Goal: Information Seeking & Learning: Learn about a topic

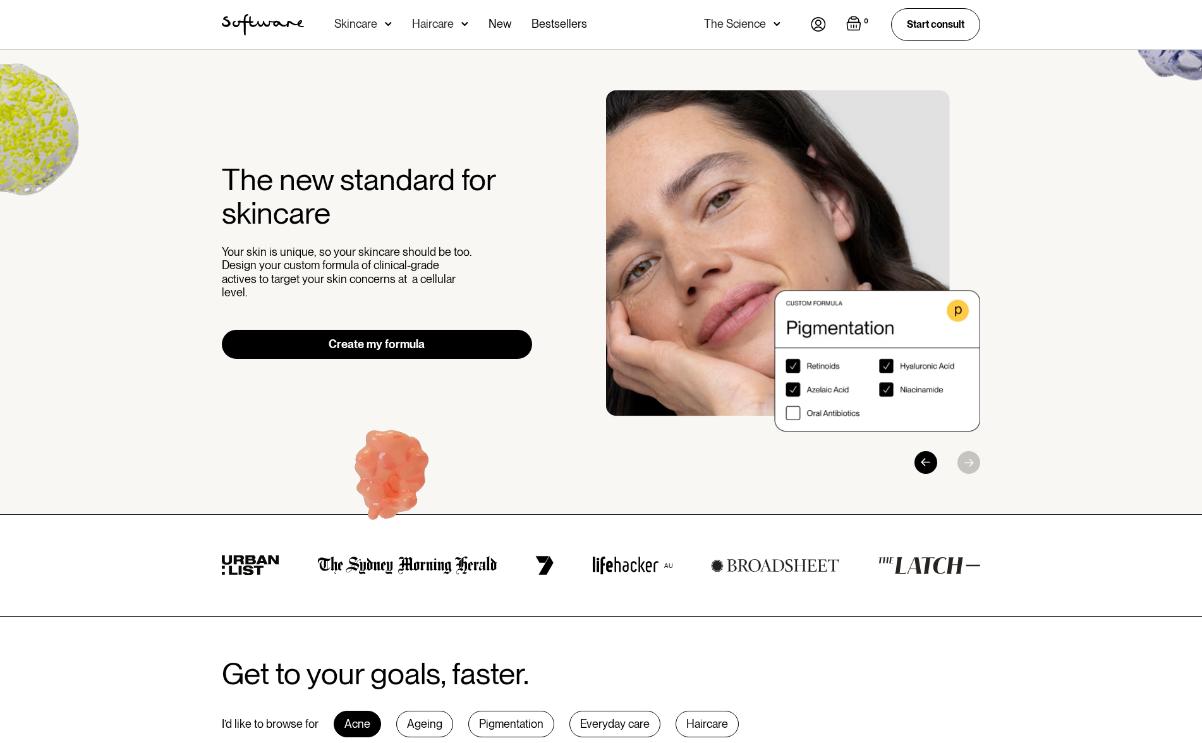
click at [774, 25] on img at bounding box center [777, 24] width 7 height 13
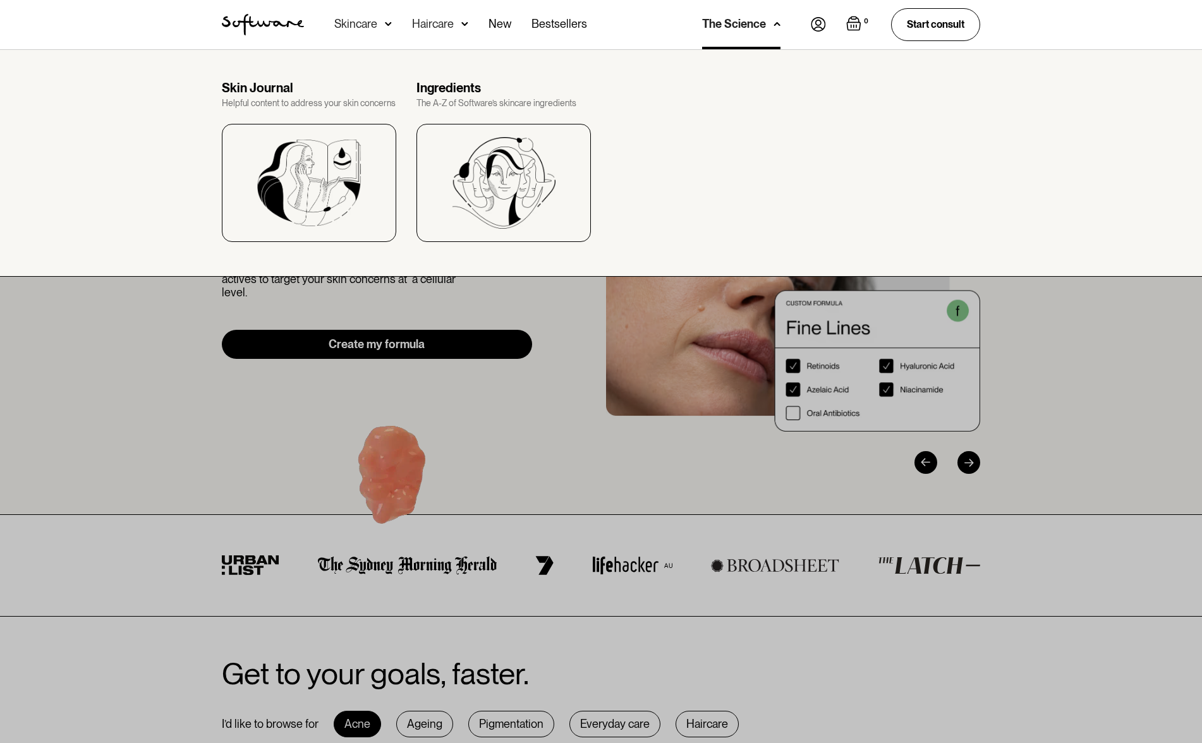
click at [772, 25] on div "The Science" at bounding box center [741, 24] width 78 height 49
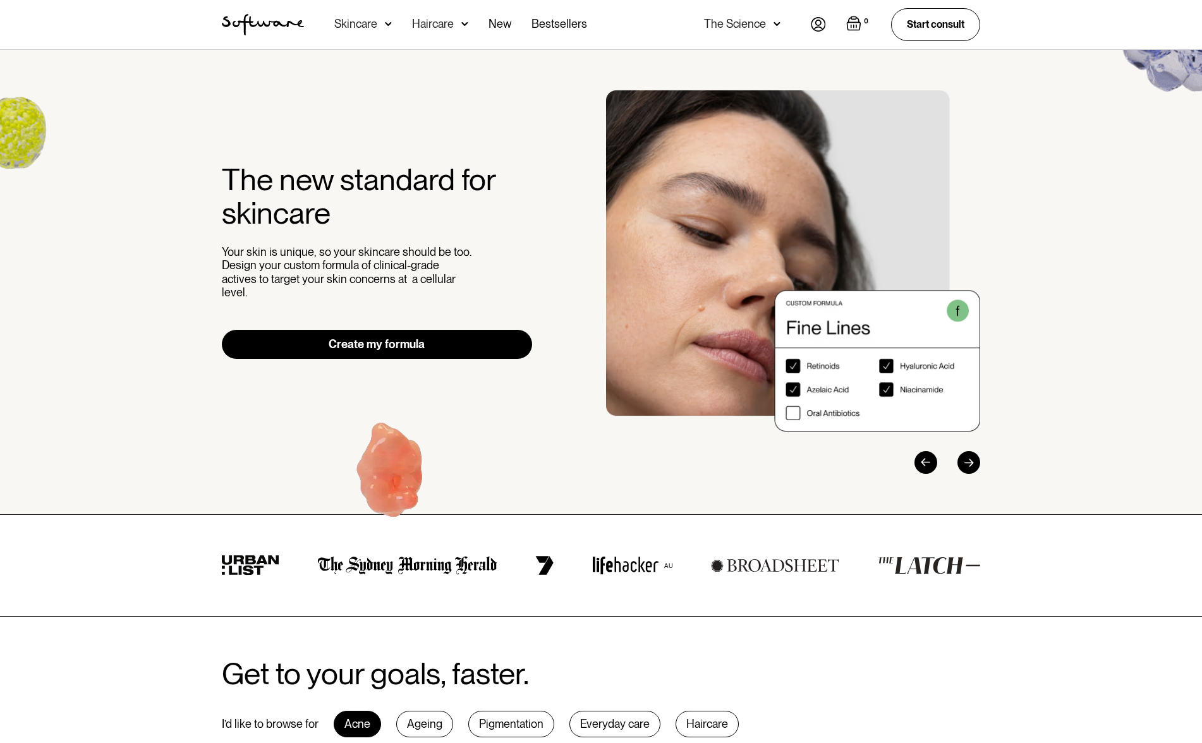
click at [772, 25] on div "The Science" at bounding box center [742, 24] width 76 height 49
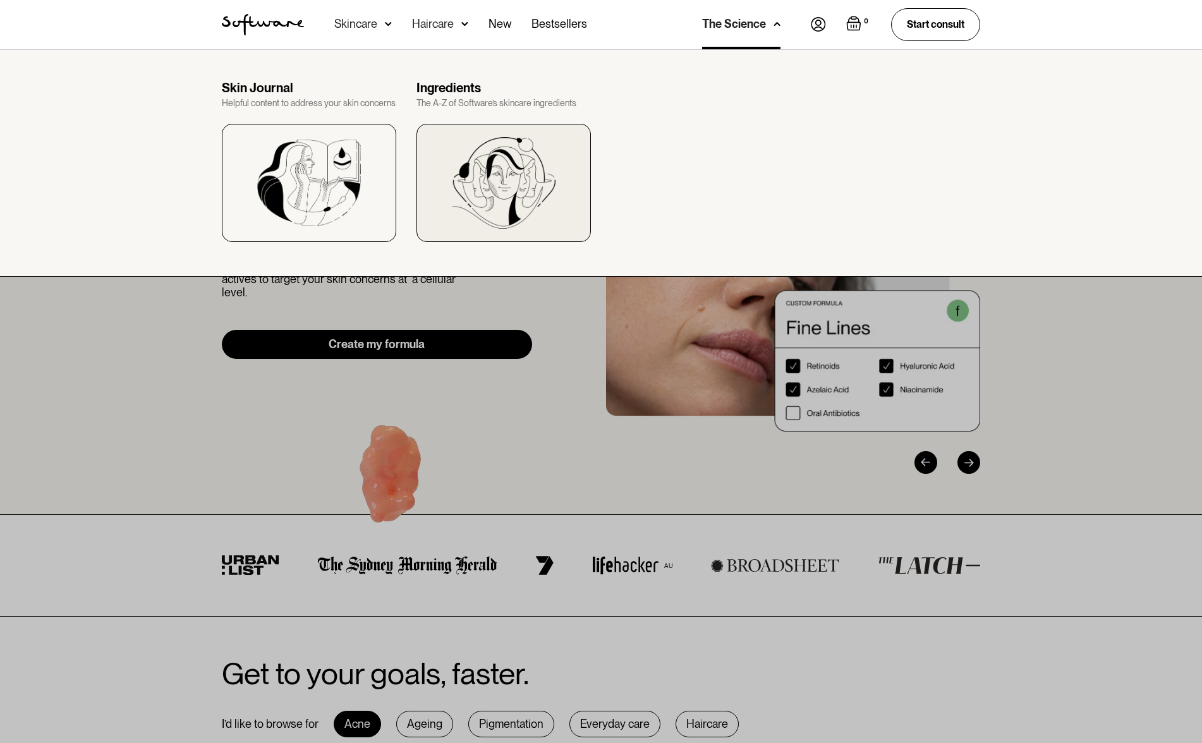
click at [506, 219] on img at bounding box center [504, 183] width 104 height 92
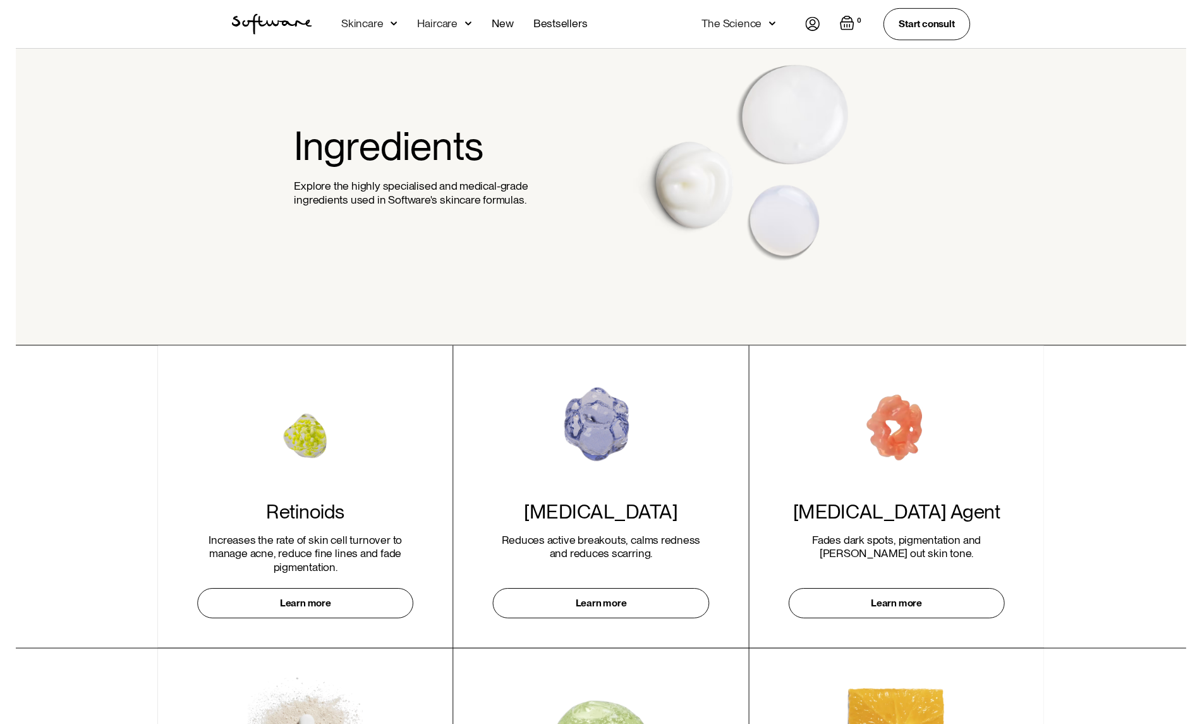
scroll to position [72, 0]
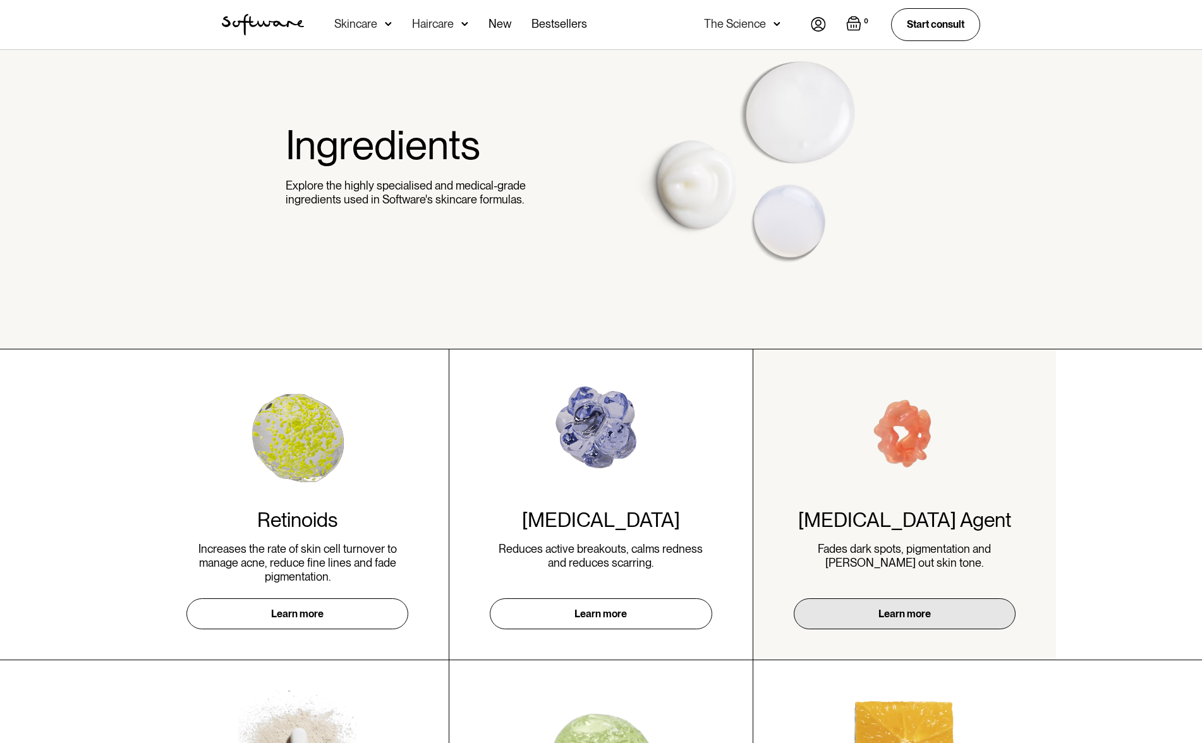
click at [944, 616] on link "Learn more" at bounding box center [905, 614] width 222 height 31
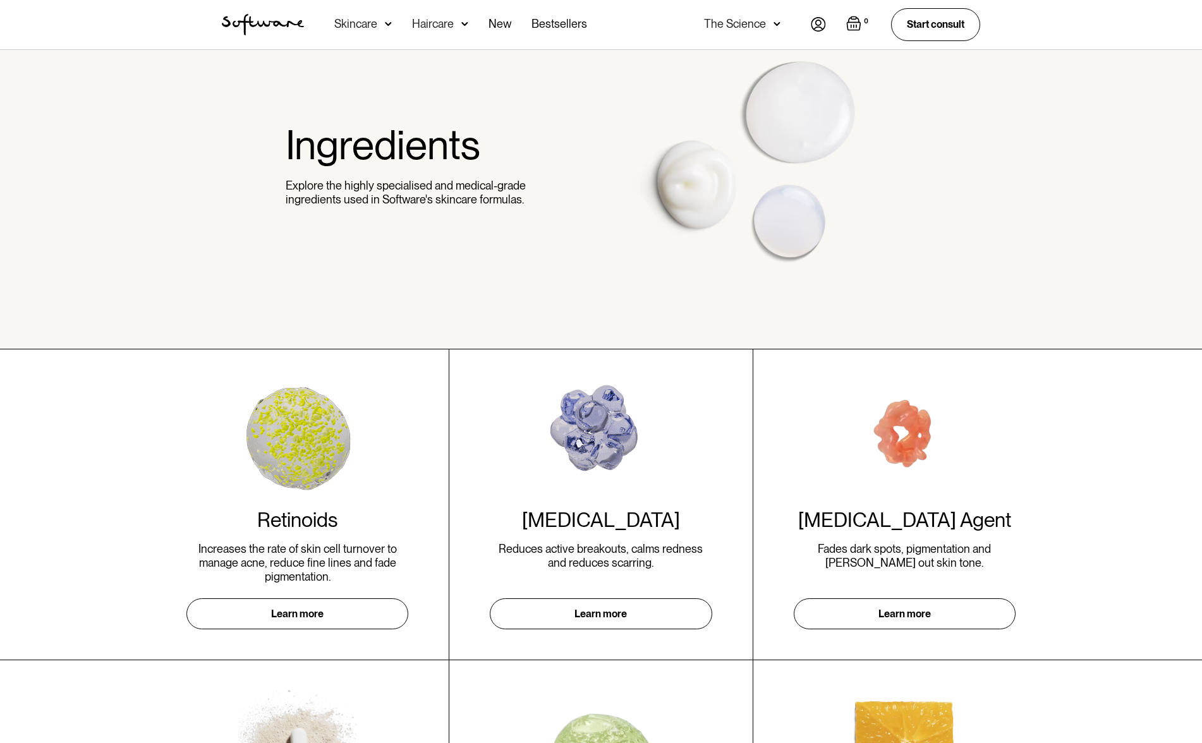
click at [1011, 35] on div "Acne Ageing Pigmentation Everyday care Hair Loss Learn Skincare Custom Formulas…" at bounding box center [601, 25] width 1202 height 50
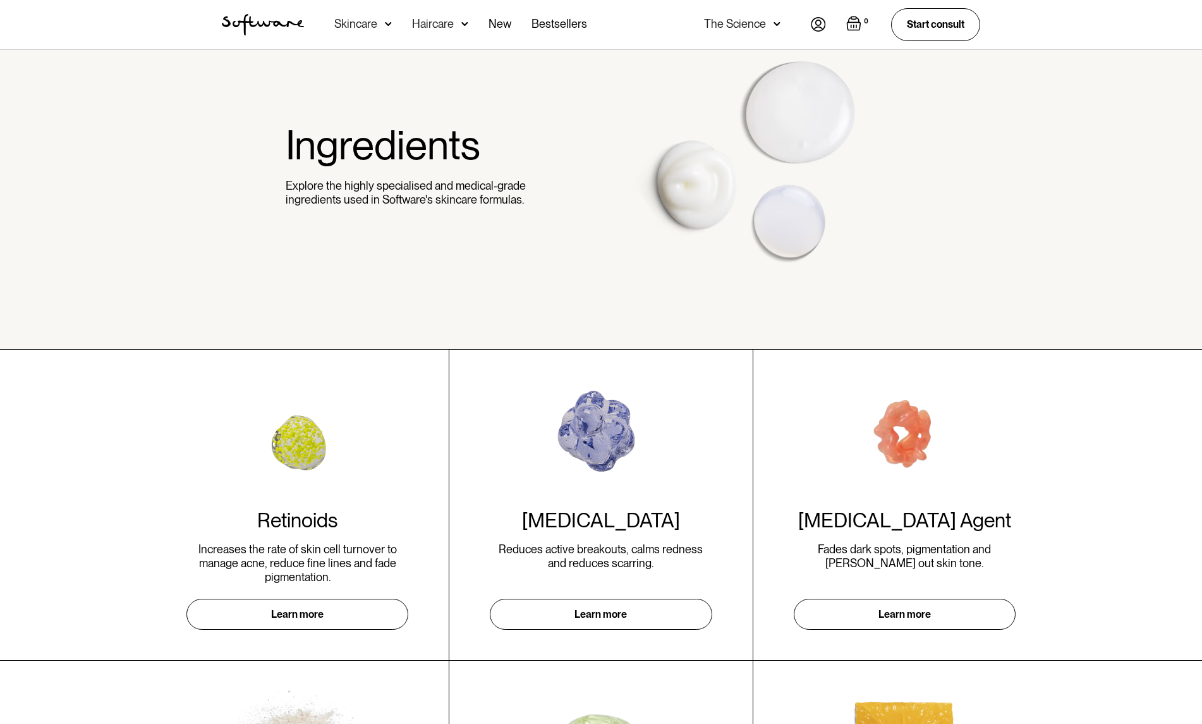
click at [770, 23] on div "The Science" at bounding box center [742, 24] width 76 height 49
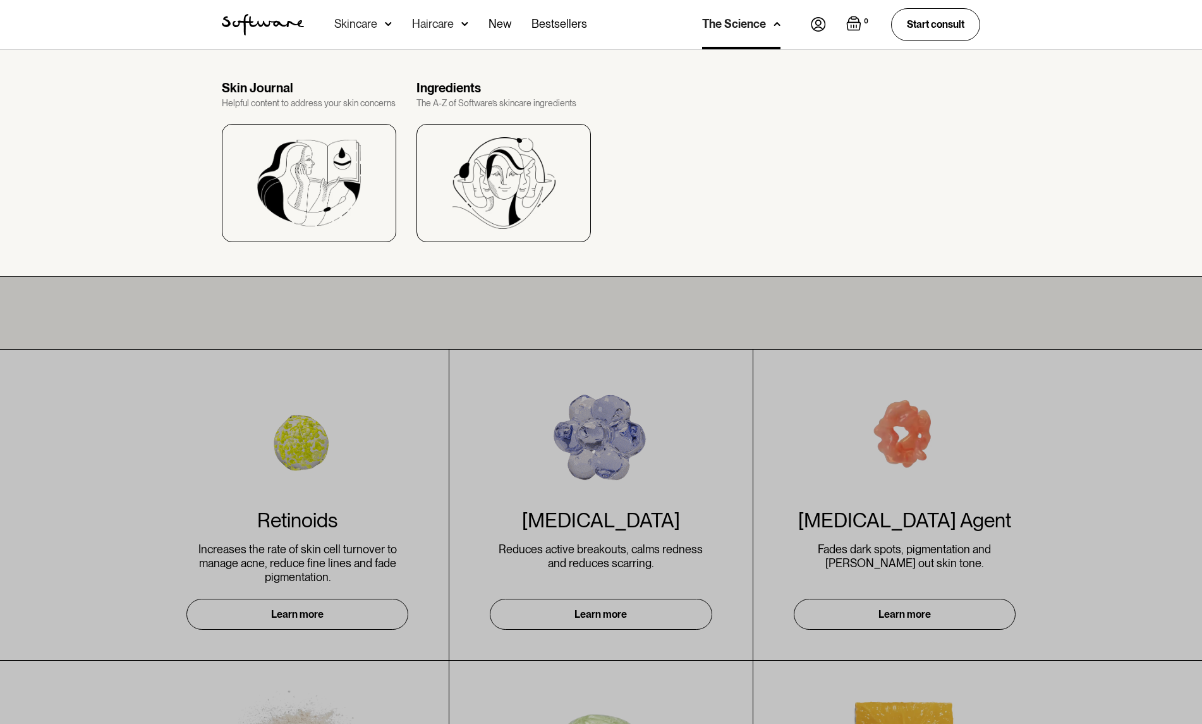
click at [755, 26] on div "The Science" at bounding box center [734, 24] width 64 height 13
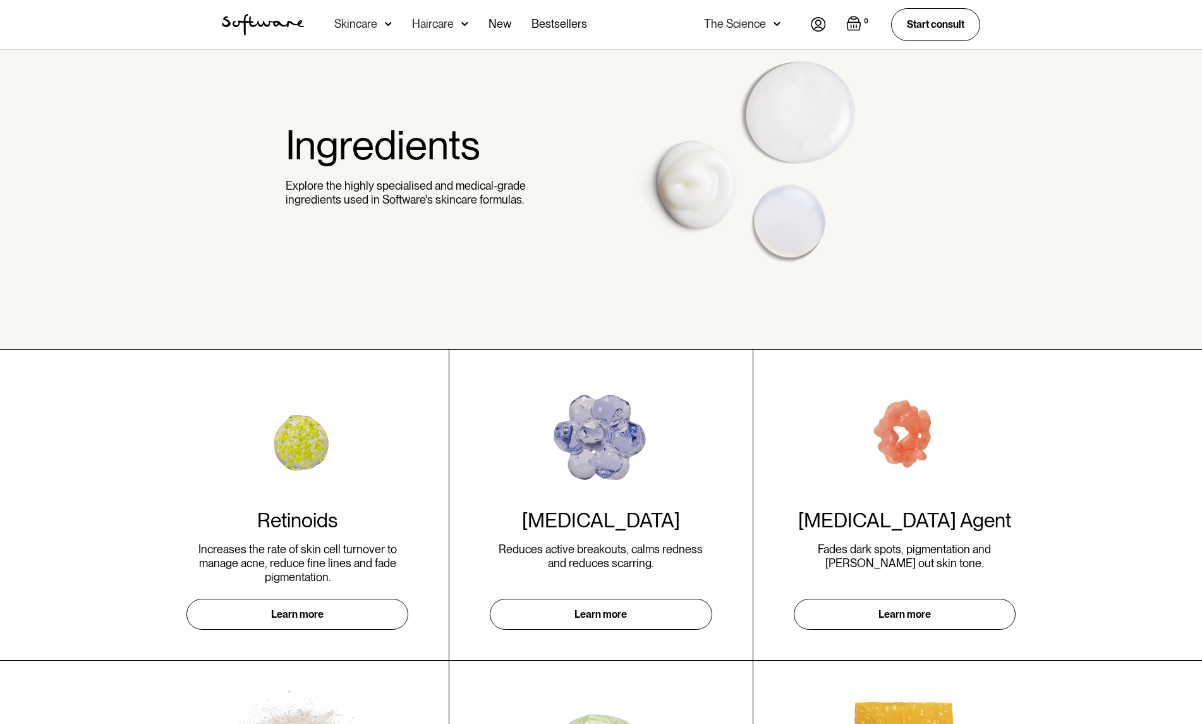
click at [755, 26] on div "The Science" at bounding box center [735, 24] width 62 height 13
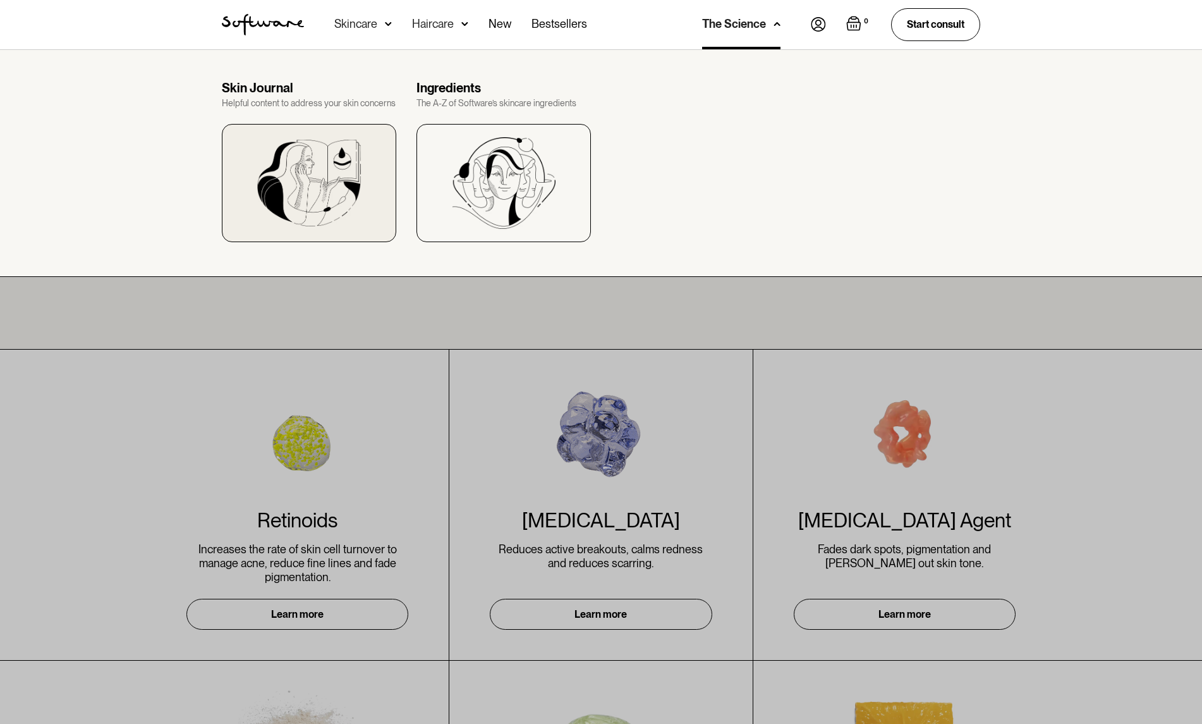
click at [300, 124] on div at bounding box center [309, 183] width 174 height 118
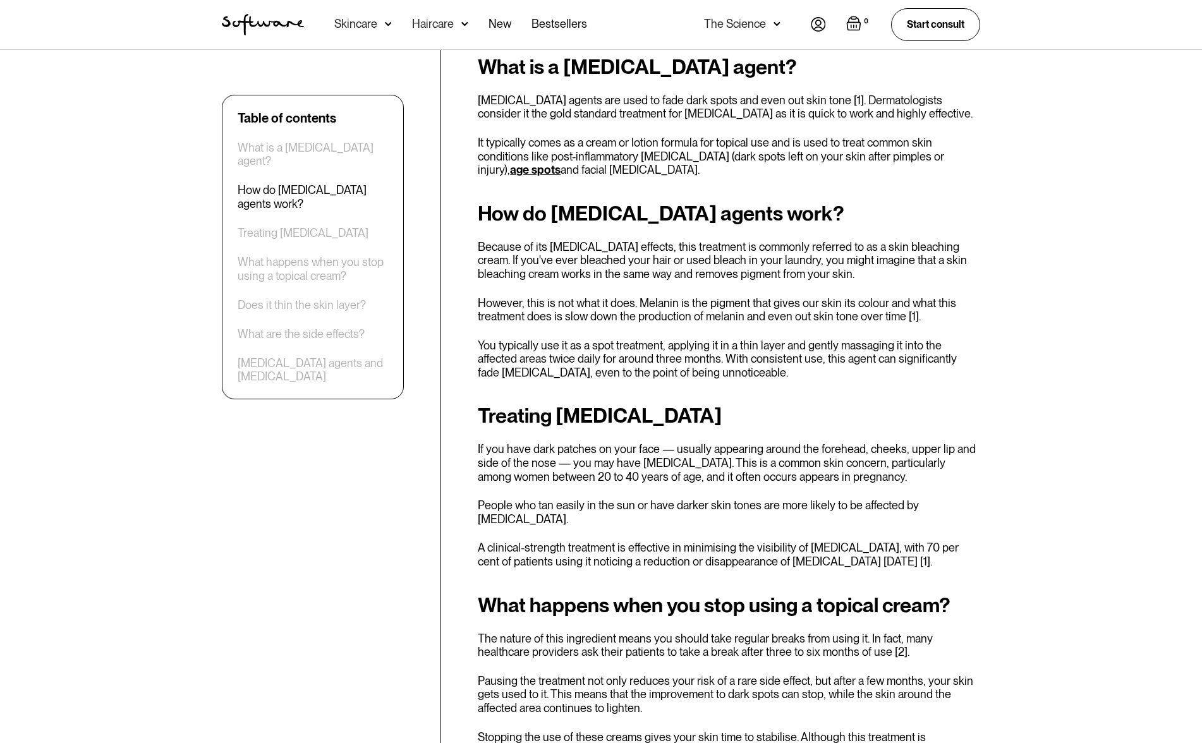
scroll to position [313, 0]
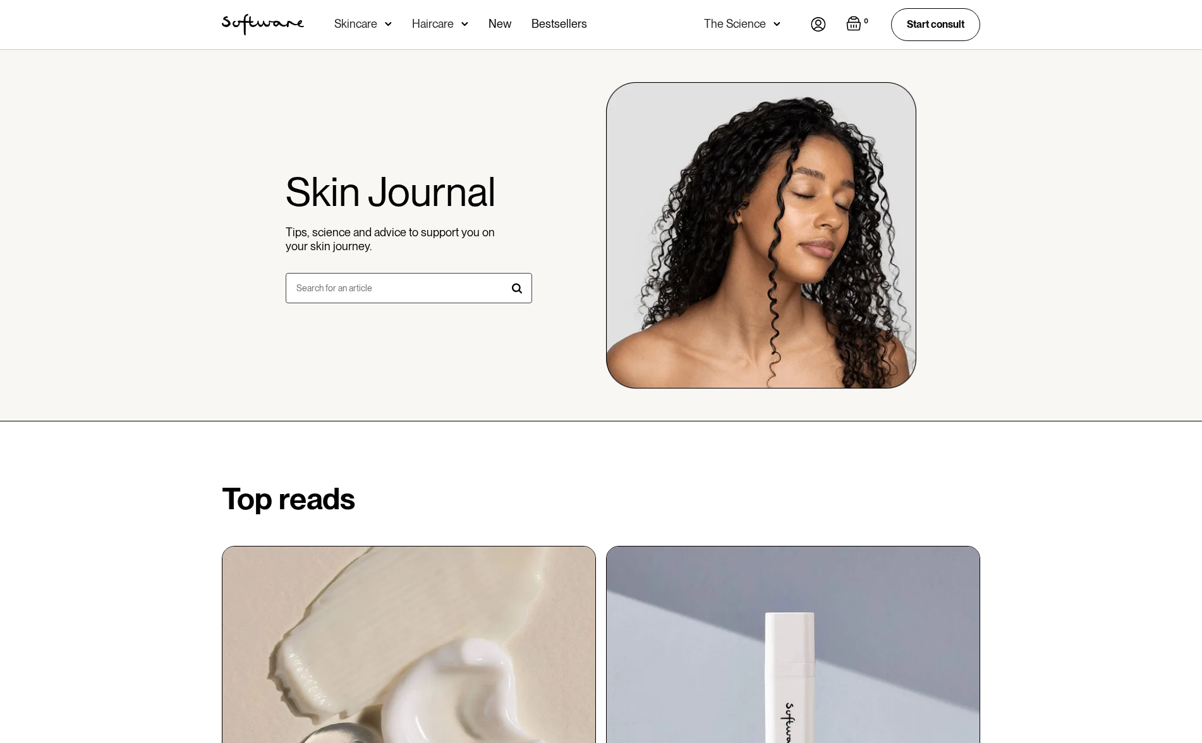
click at [272, 22] on img "home" at bounding box center [263, 24] width 82 height 21
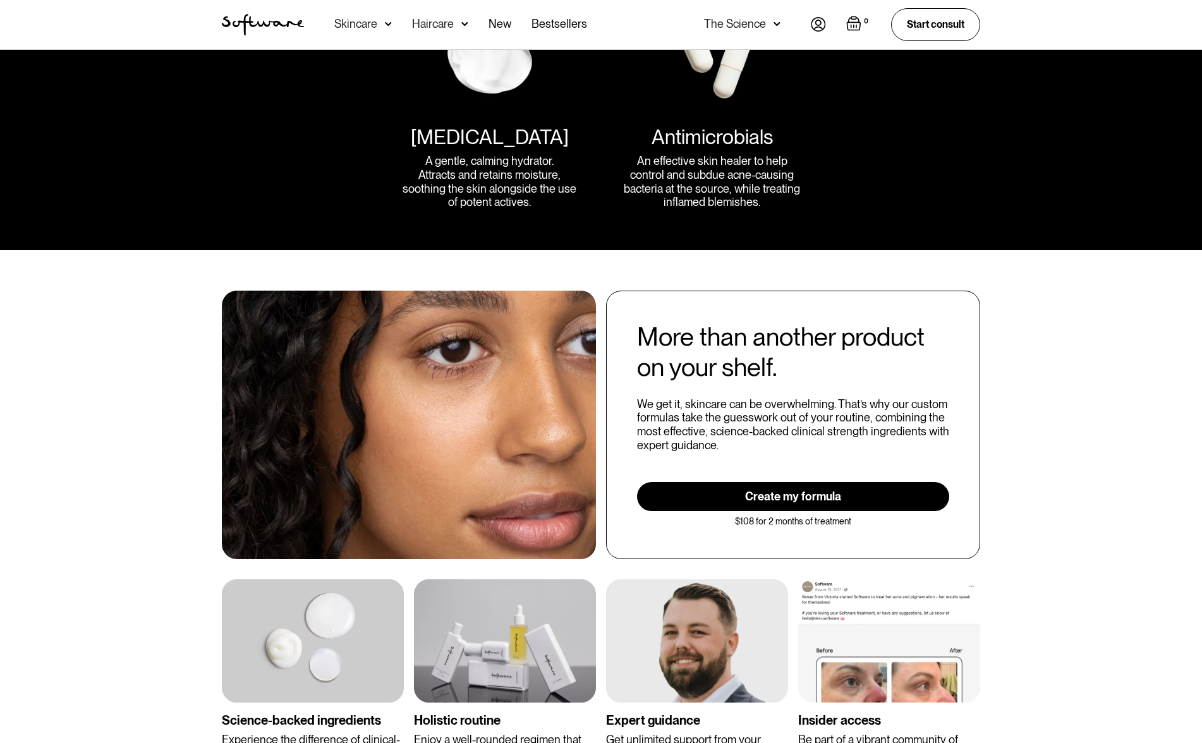
scroll to position [2240, 0]
